Goal: Information Seeking & Learning: Learn about a topic

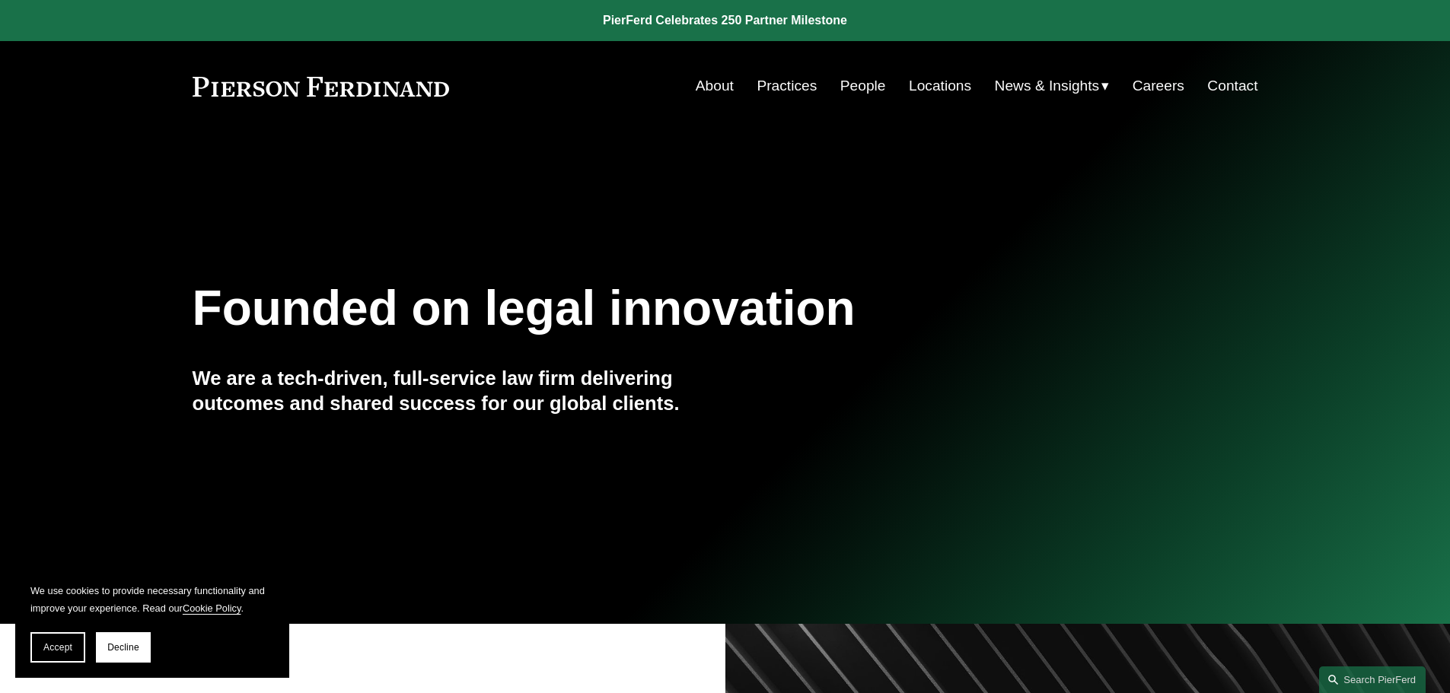
click at [778, 93] on link "Practices" at bounding box center [786, 86] width 60 height 29
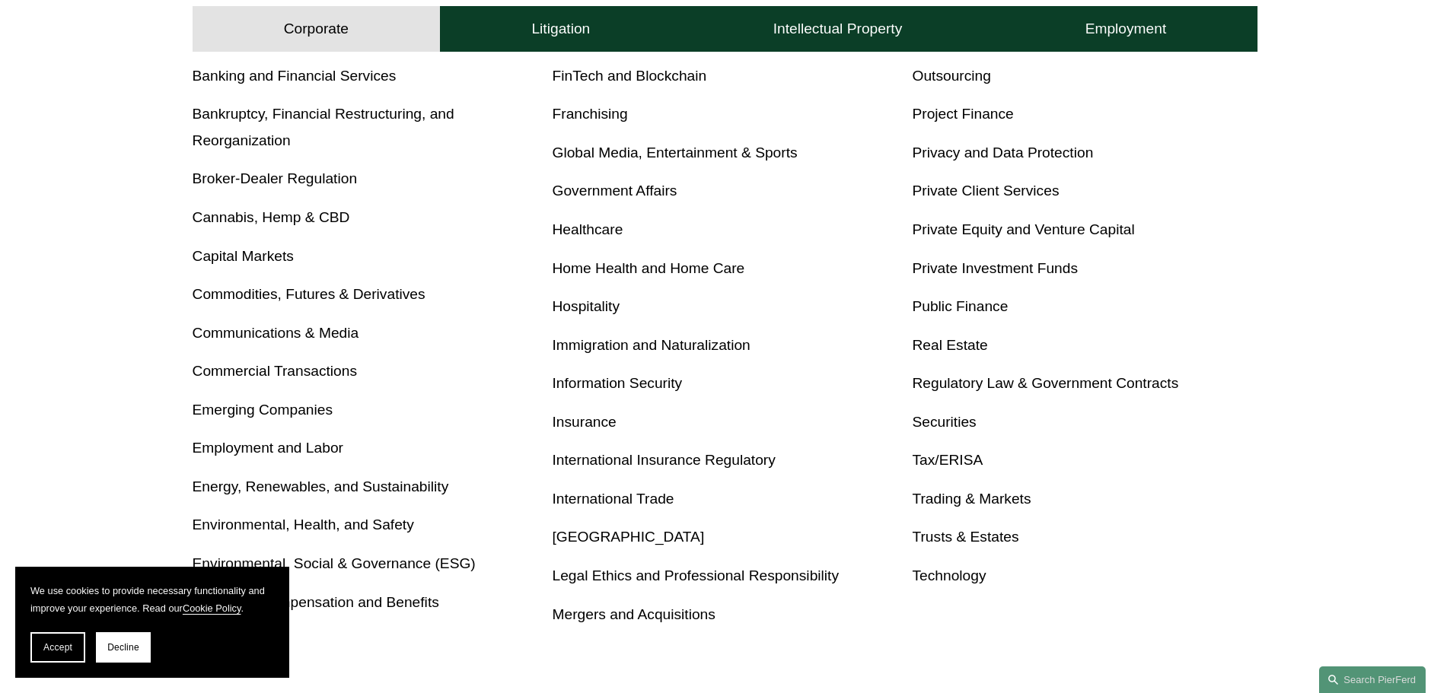
scroll to position [761, 0]
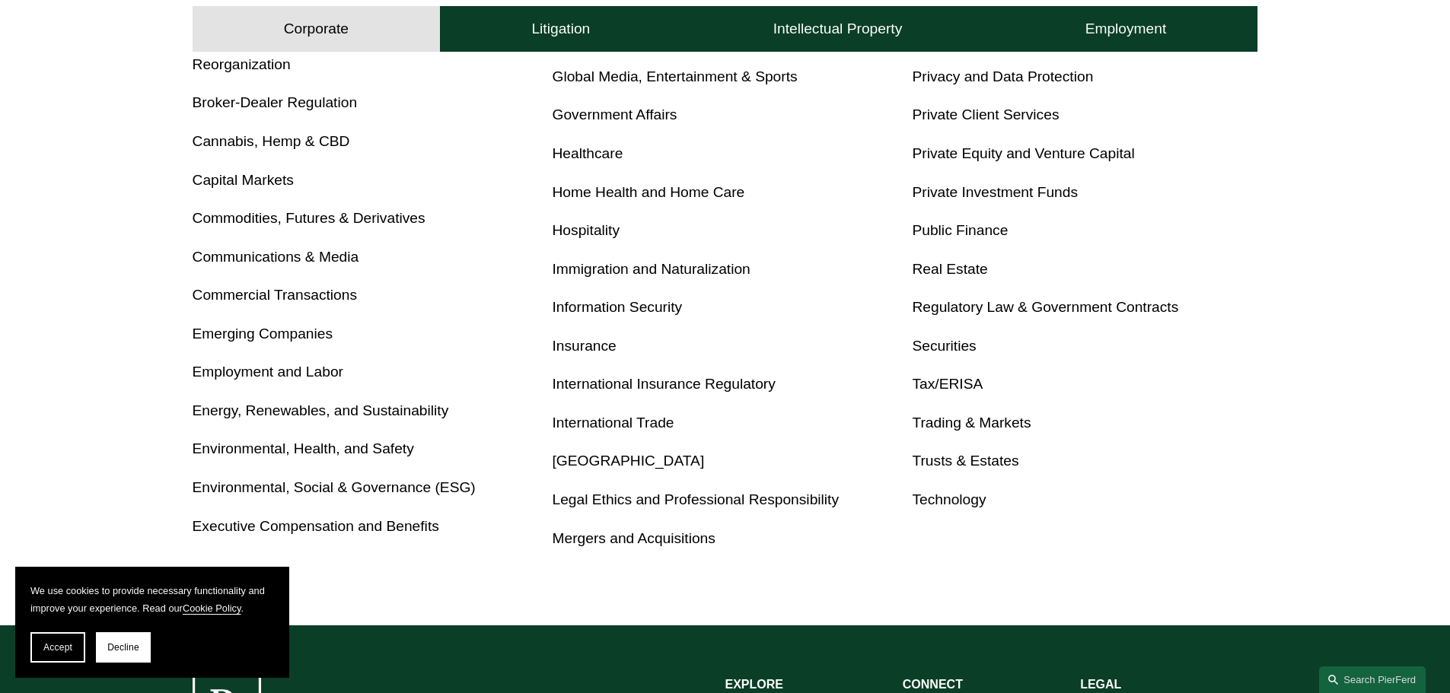
click at [676, 542] on link "Mergers and Acquisitions" at bounding box center [633, 538] width 163 height 16
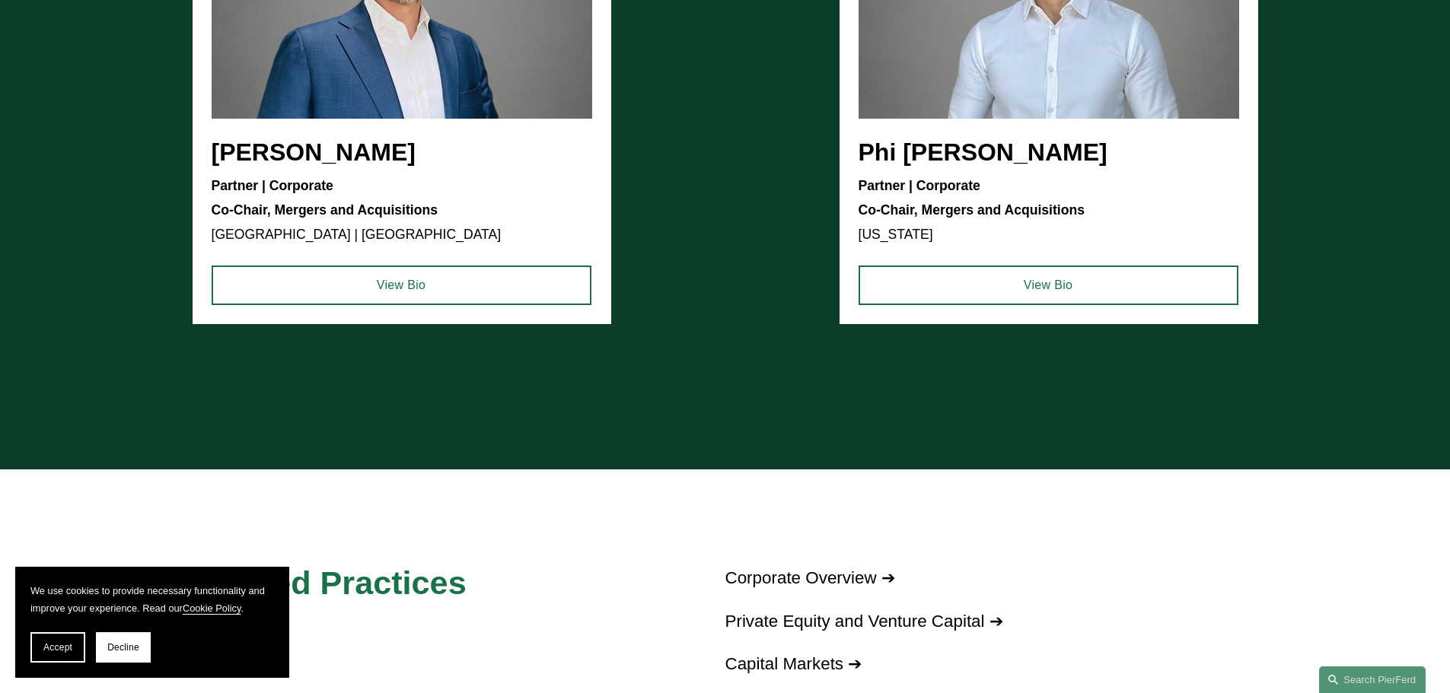
scroll to position [1065, 0]
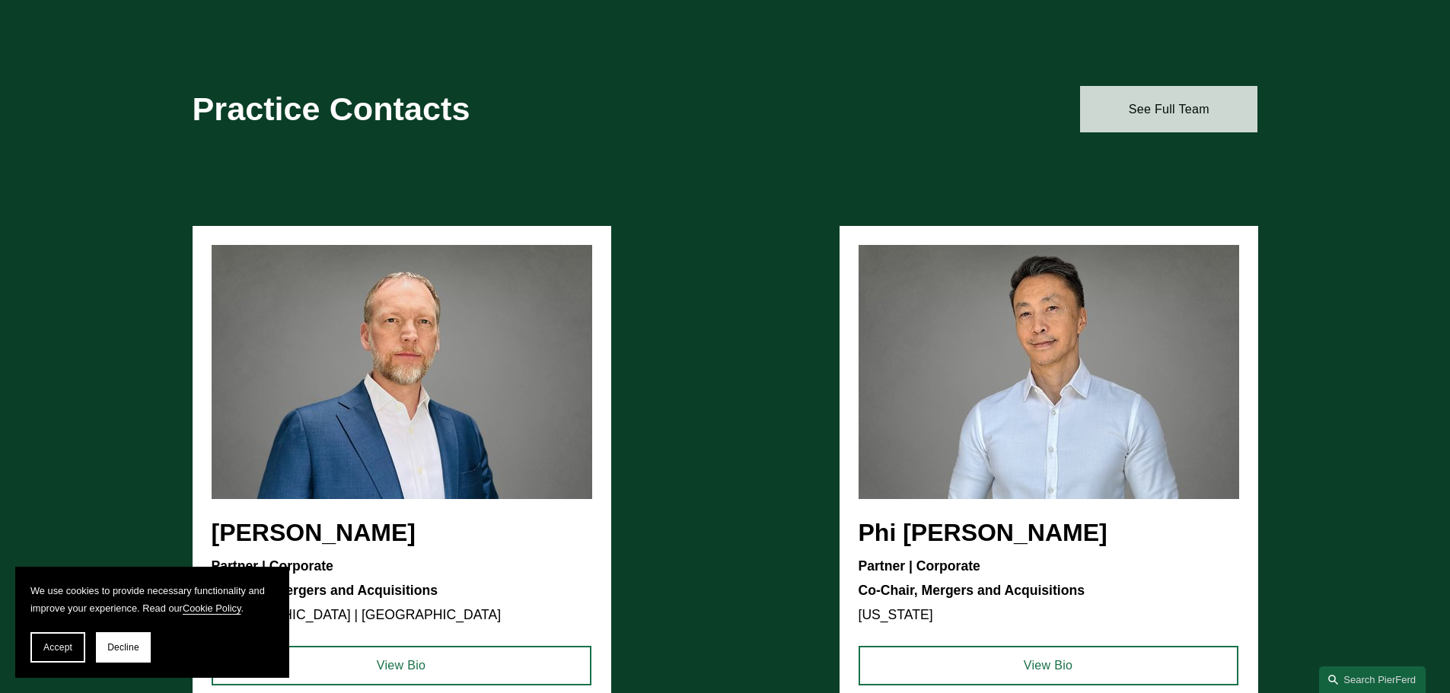
click at [1160, 113] on link "See Full Team" at bounding box center [1168, 109] width 177 height 46
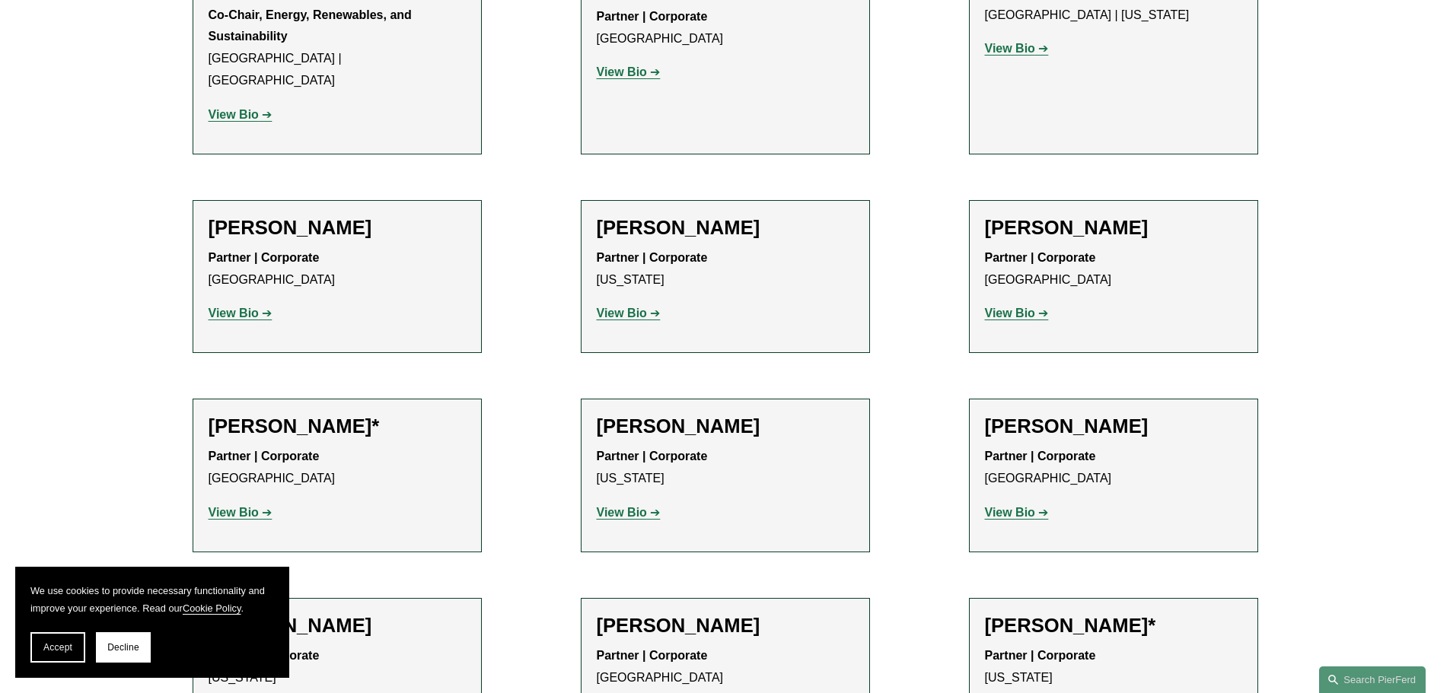
scroll to position [3348, 0]
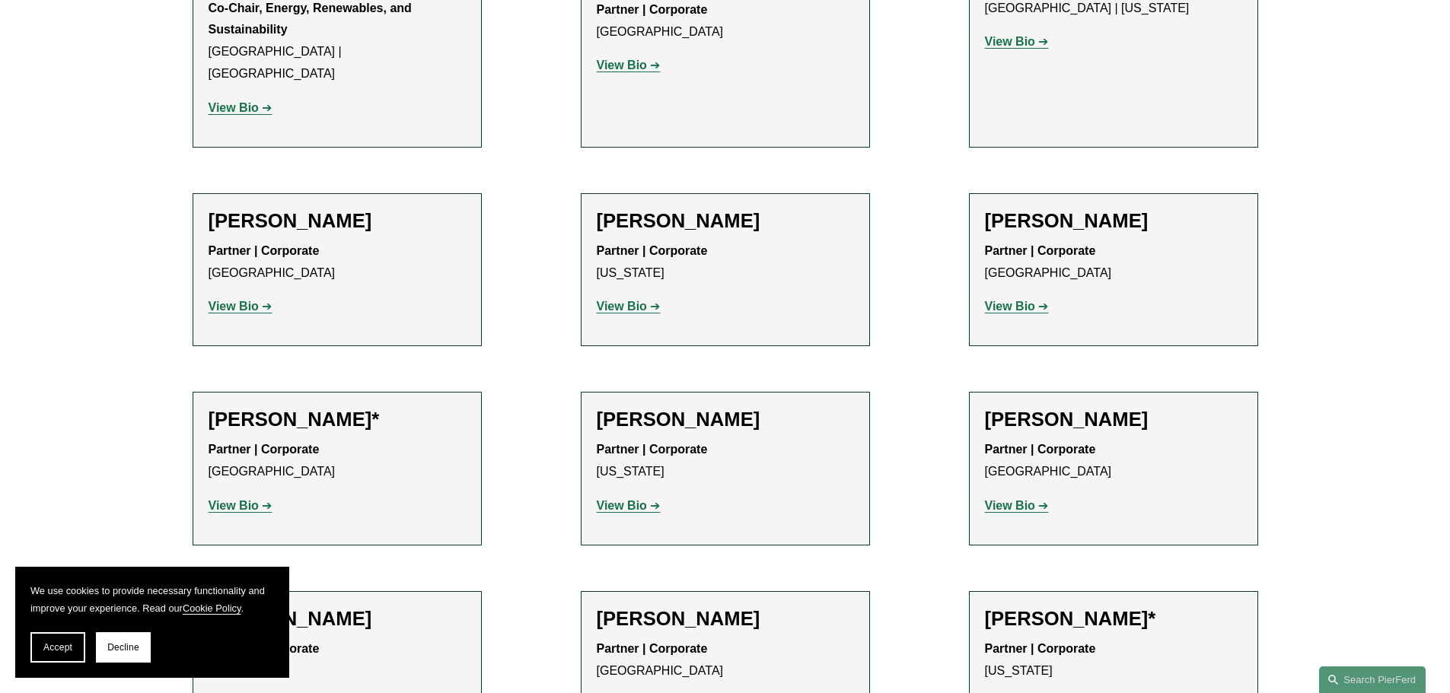
click at [247, 499] on strong "View Bio" at bounding box center [233, 505] width 50 height 13
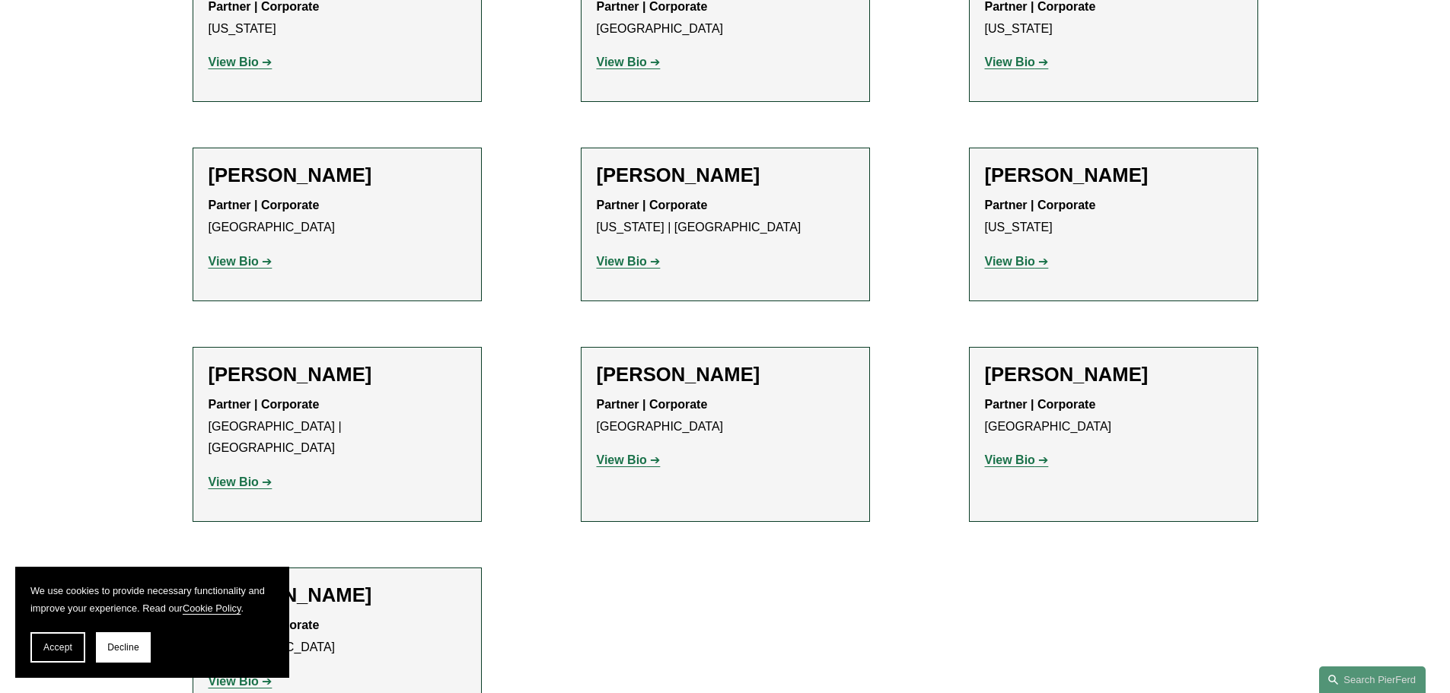
scroll to position [3821, 0]
